Goal: Task Accomplishment & Management: Use online tool/utility

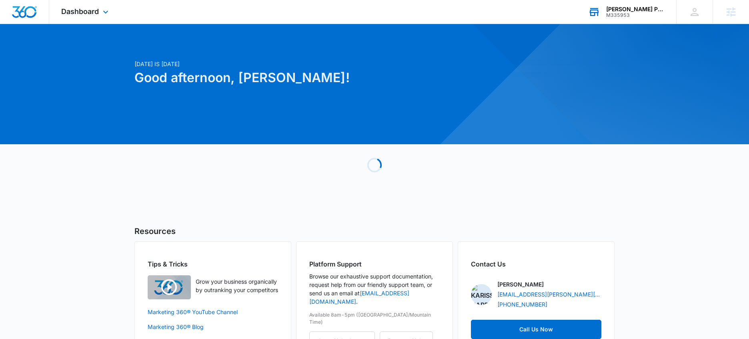
click at [640, 9] on div "[PERSON_NAME] Pest & Wildlife" at bounding box center [635, 9] width 58 height 6
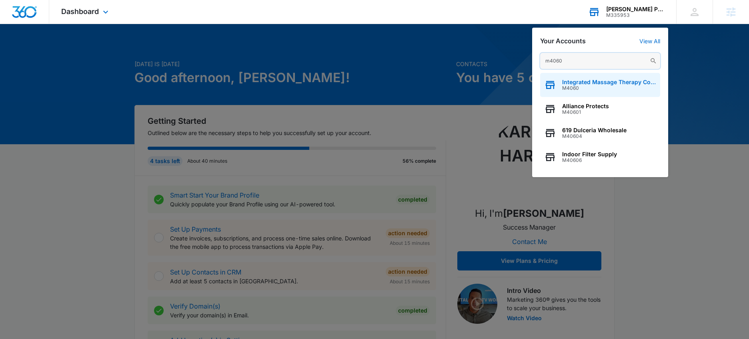
type input "m4060"
click at [604, 82] on span "Integrated Massage Therapy College" at bounding box center [609, 82] width 94 height 6
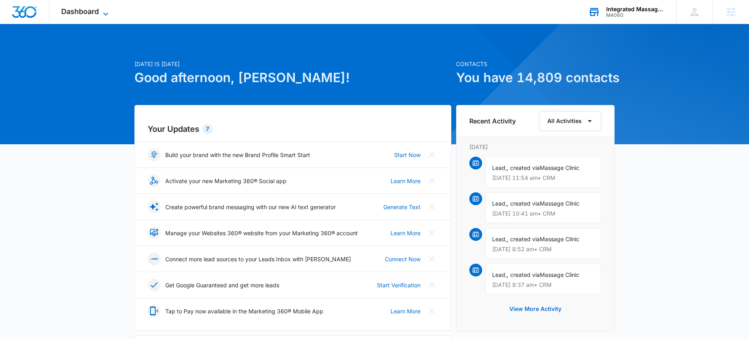
click at [94, 8] on span "Dashboard" at bounding box center [80, 11] width 38 height 8
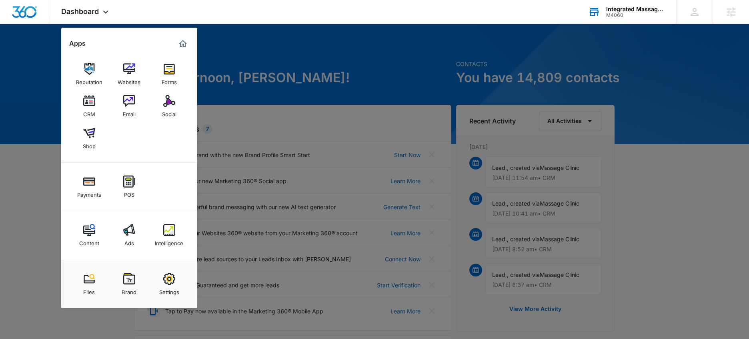
click at [136, 97] on link "Email" at bounding box center [129, 106] width 30 height 30
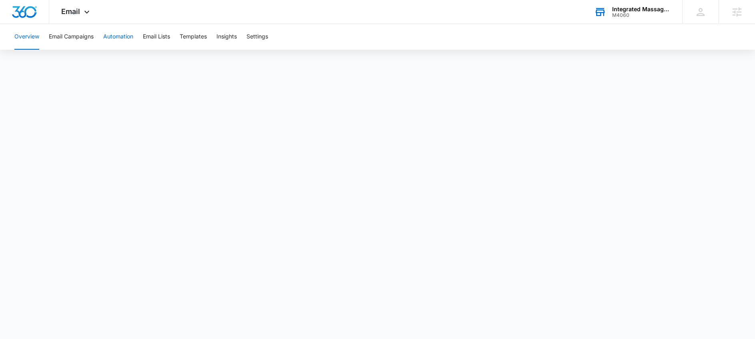
click at [124, 42] on button "Automation" at bounding box center [118, 37] width 30 height 26
